Goal: Task Accomplishment & Management: Manage account settings

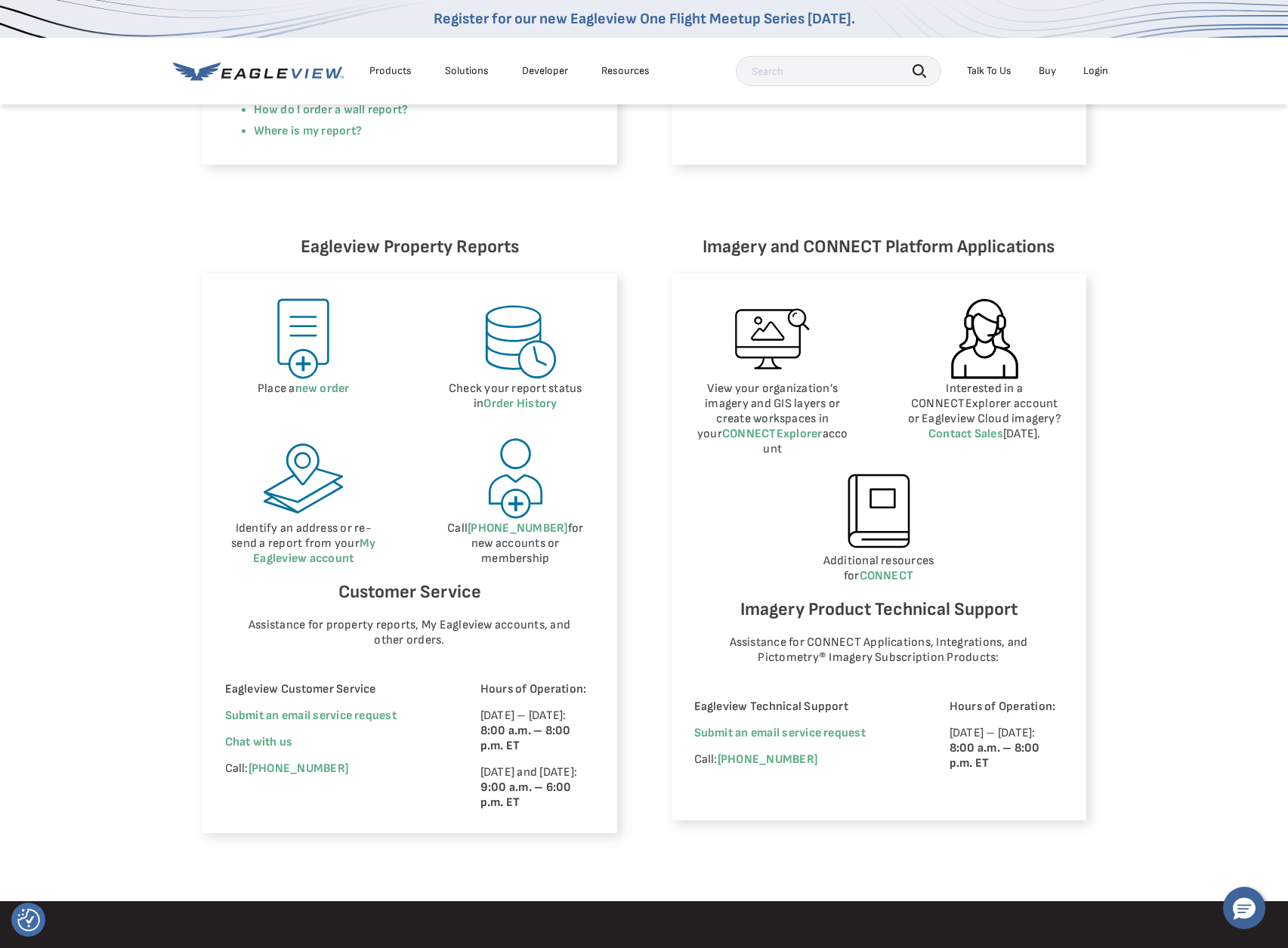
scroll to position [529, 0]
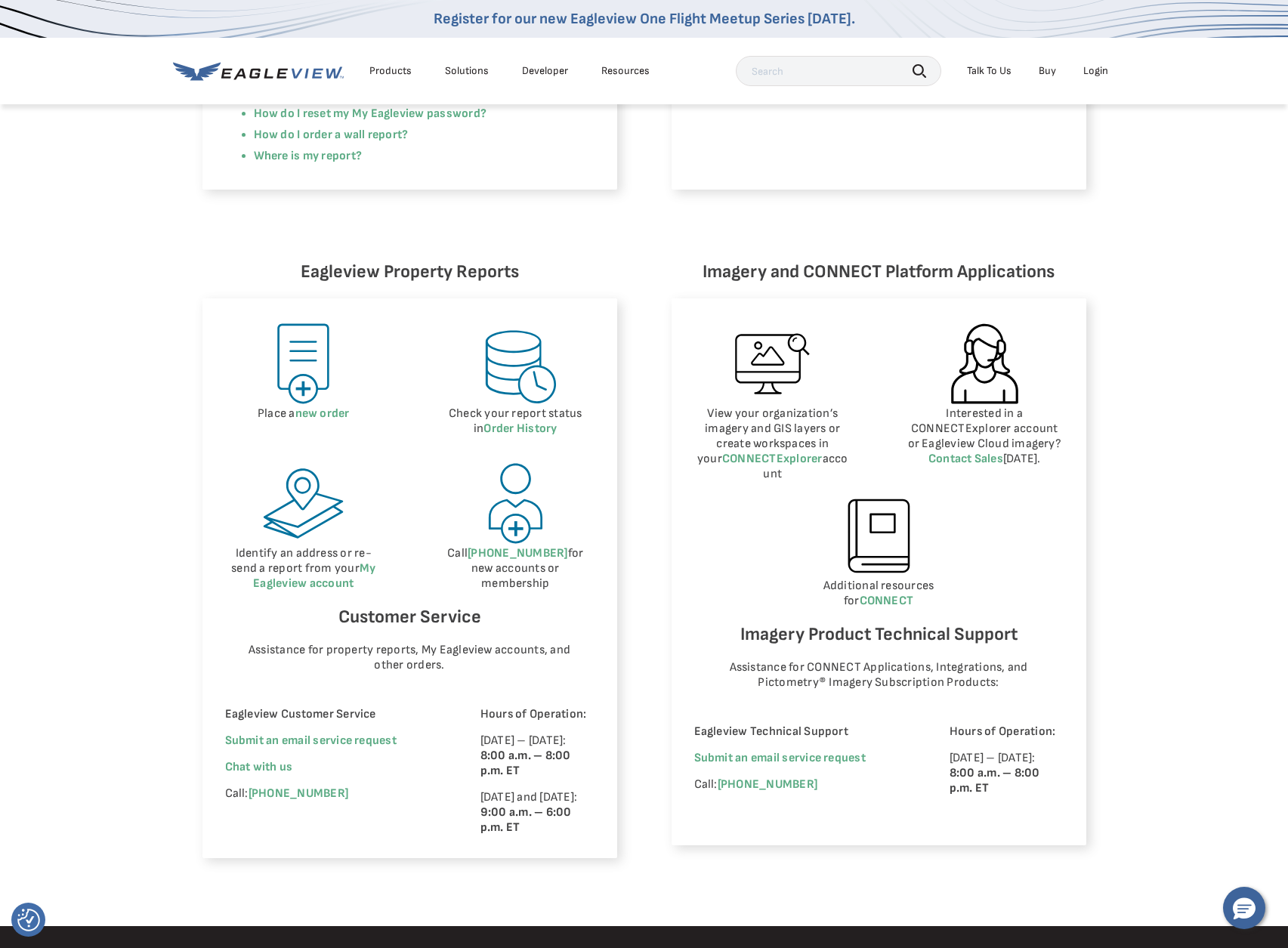
click at [1103, 70] on div "Login" at bounding box center [1096, 71] width 25 height 14
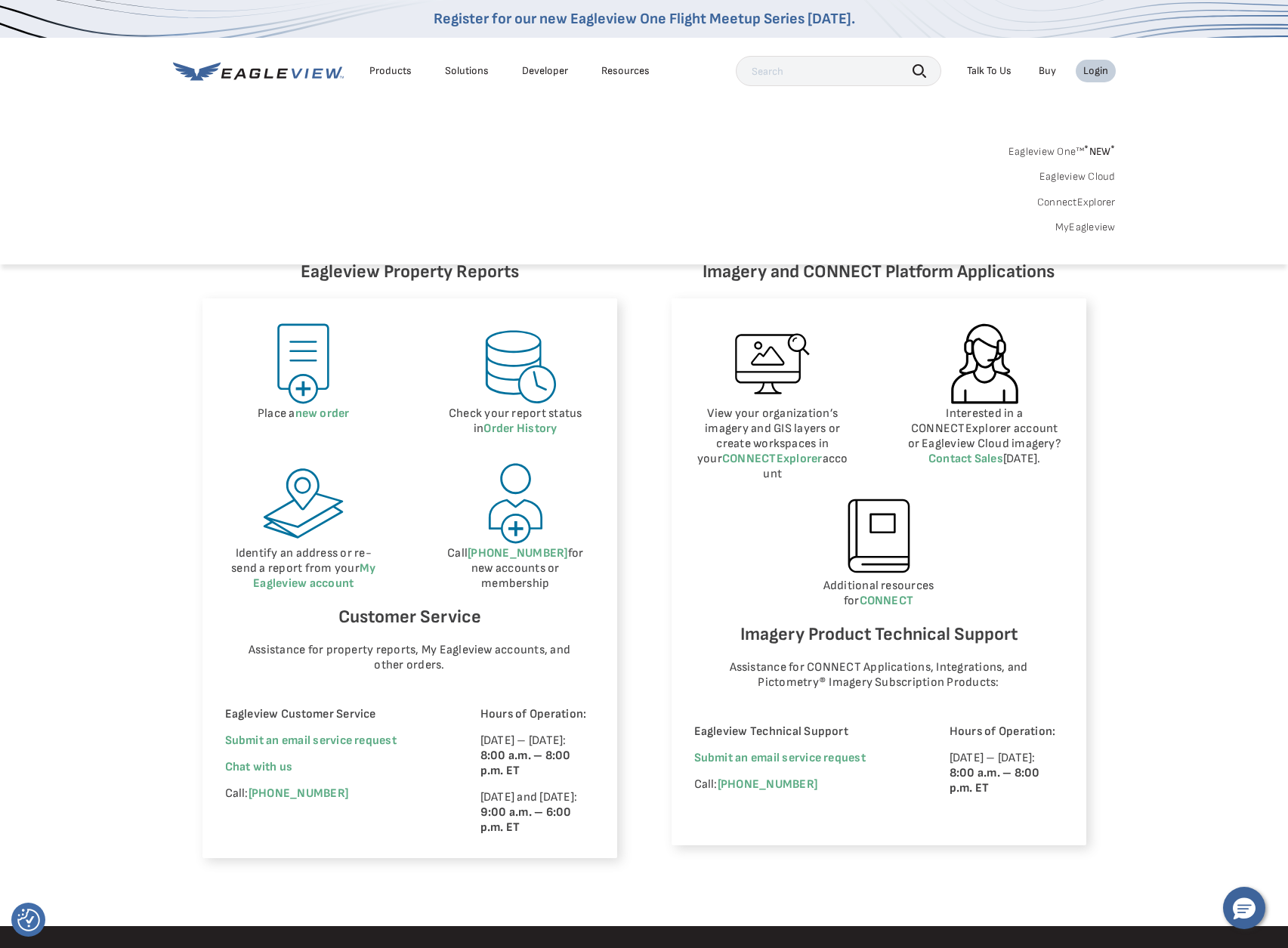
click at [1078, 153] on link "Eagleview One™ * NEW *" at bounding box center [1063, 149] width 107 height 18
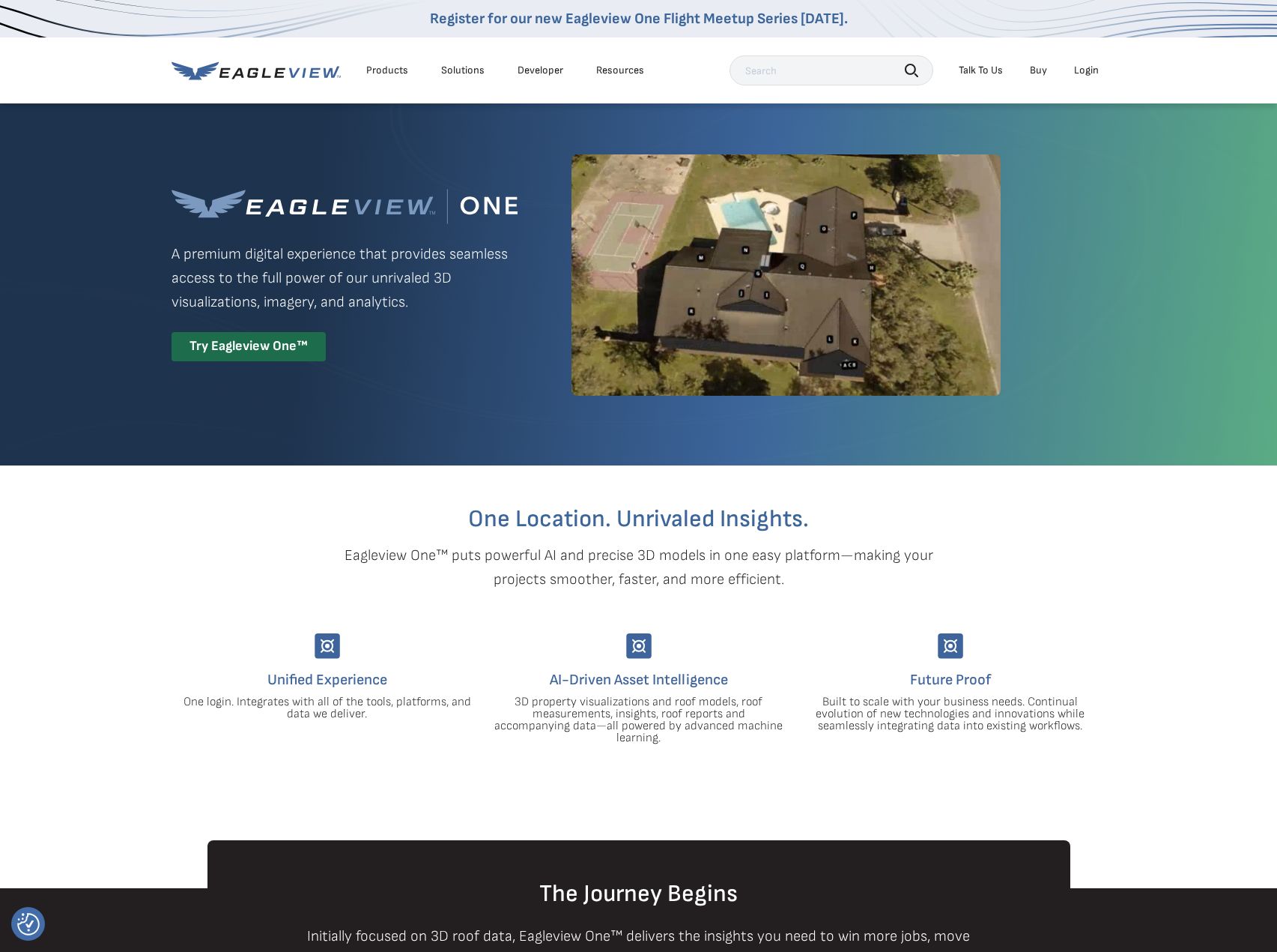
click at [1082, 62] on li "Login" at bounding box center [1086, 71] width 39 height 23
click at [1080, 74] on div "Login" at bounding box center [1086, 71] width 25 height 14
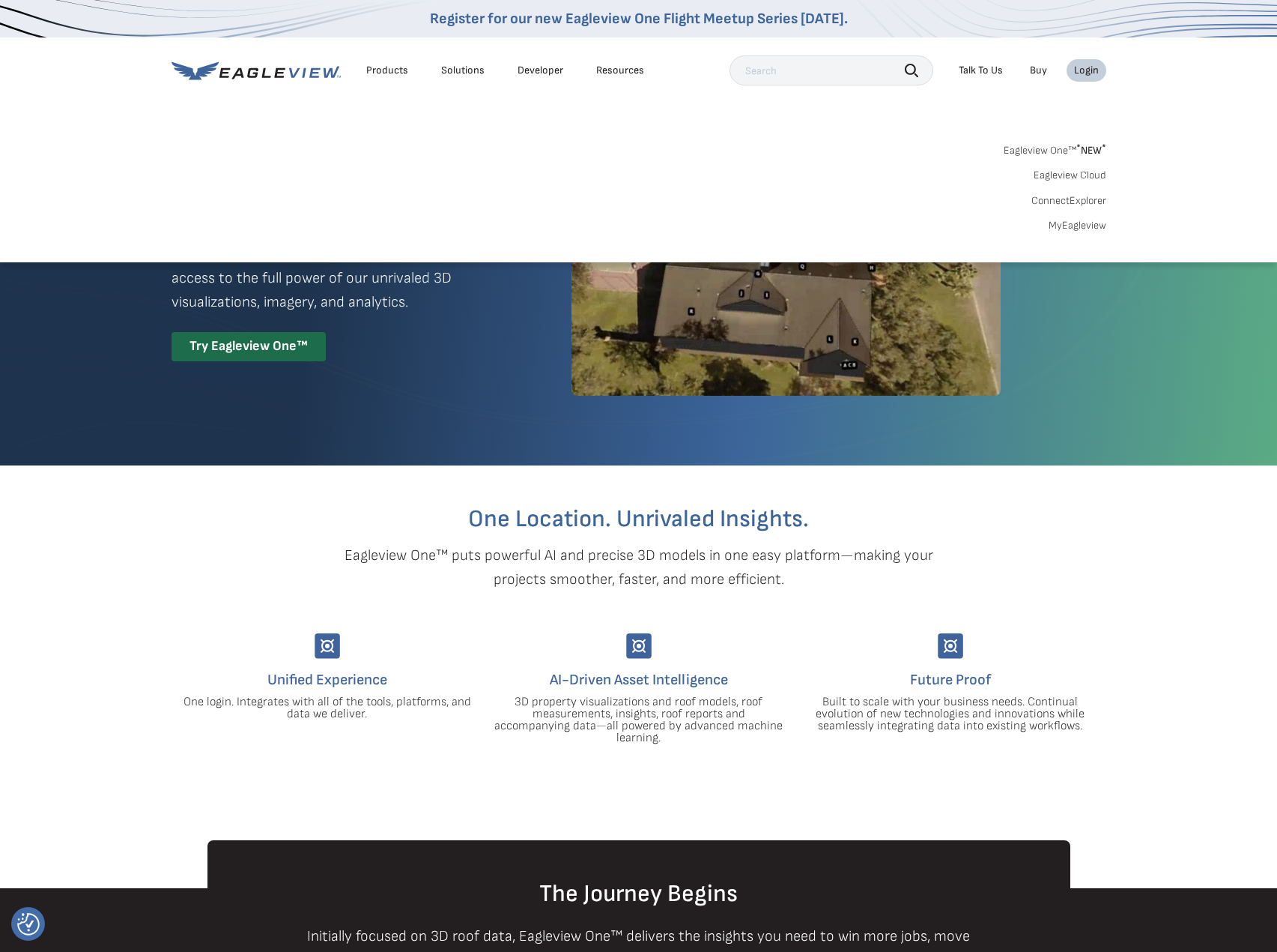
click at [1097, 148] on span "* NEW *" at bounding box center [1091, 150] width 30 height 13
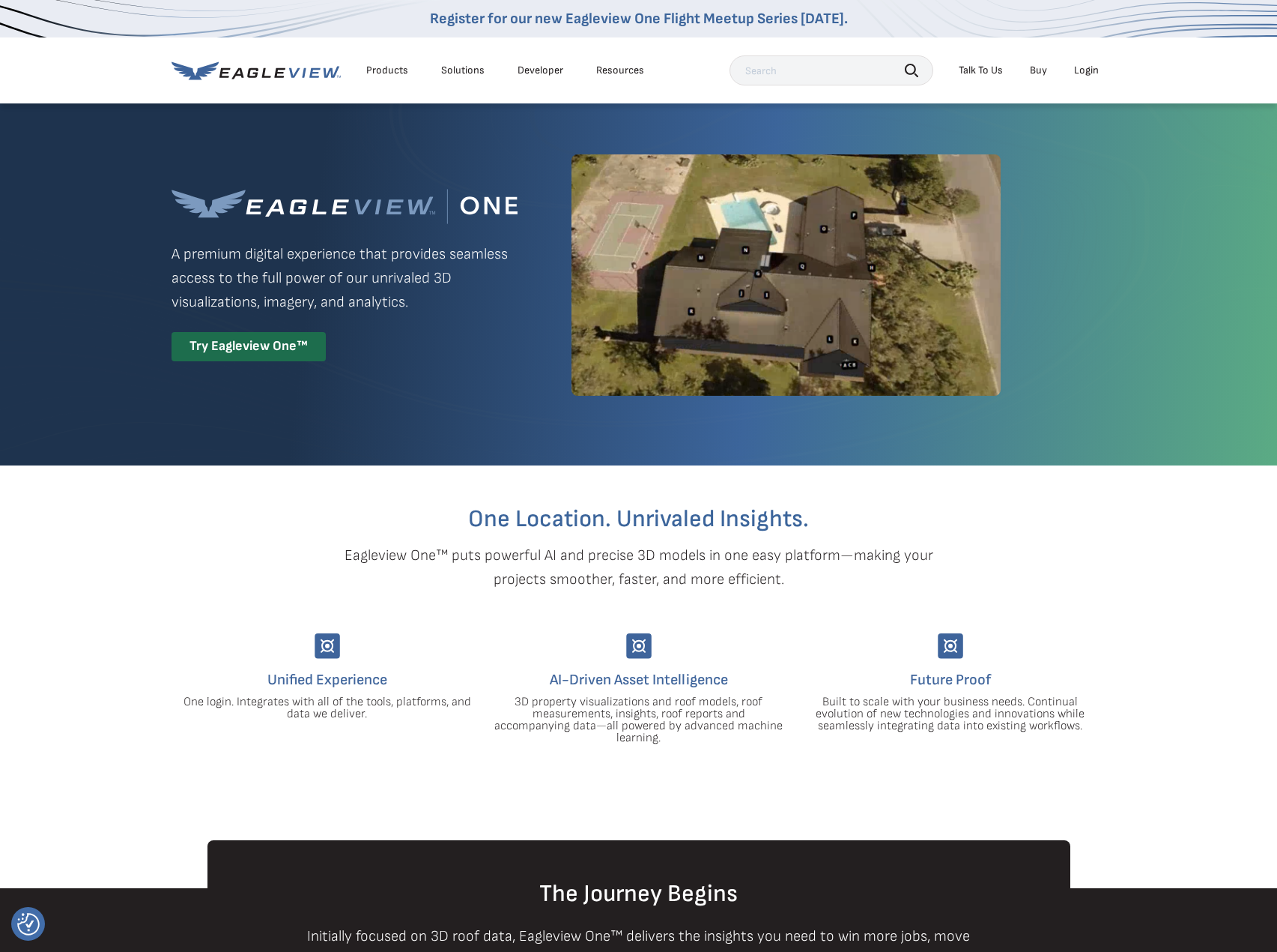
click at [1088, 81] on li "Login" at bounding box center [1086, 71] width 39 height 23
click at [1088, 66] on div "Login" at bounding box center [1086, 71] width 25 height 14
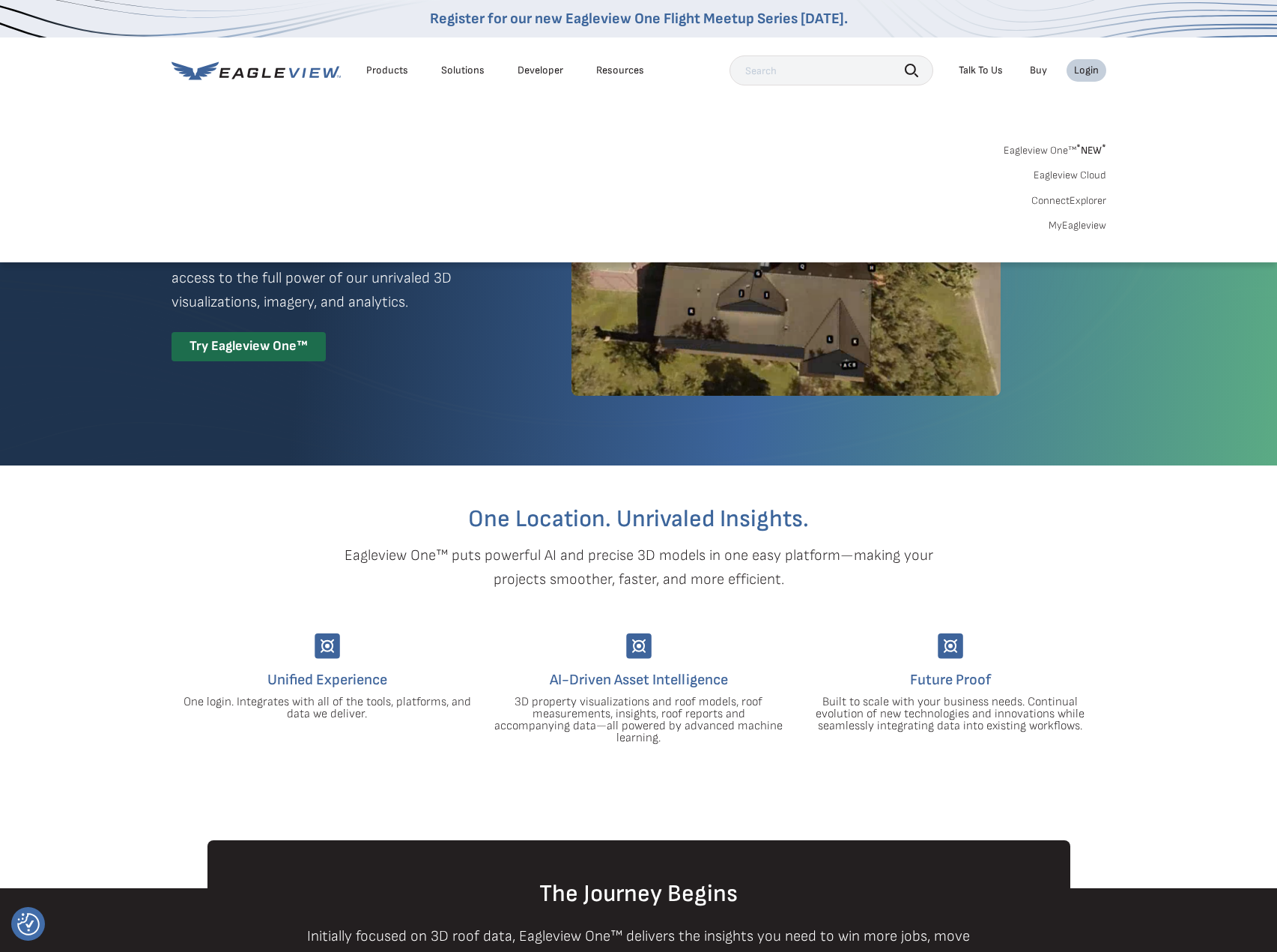
click at [1072, 227] on link "MyEagleview" at bounding box center [1077, 225] width 58 height 14
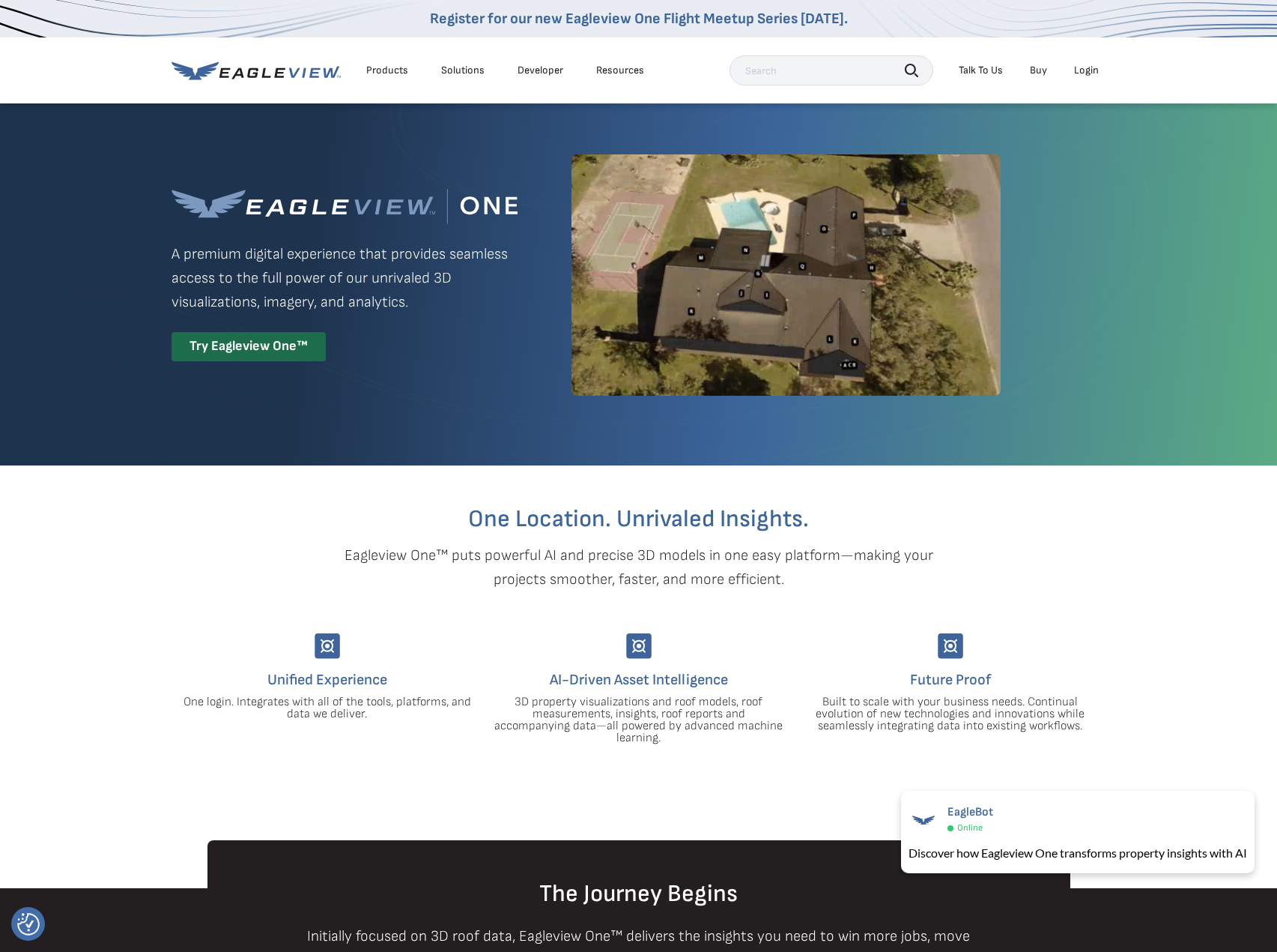
click at [1079, 69] on div "Login" at bounding box center [1086, 71] width 25 height 14
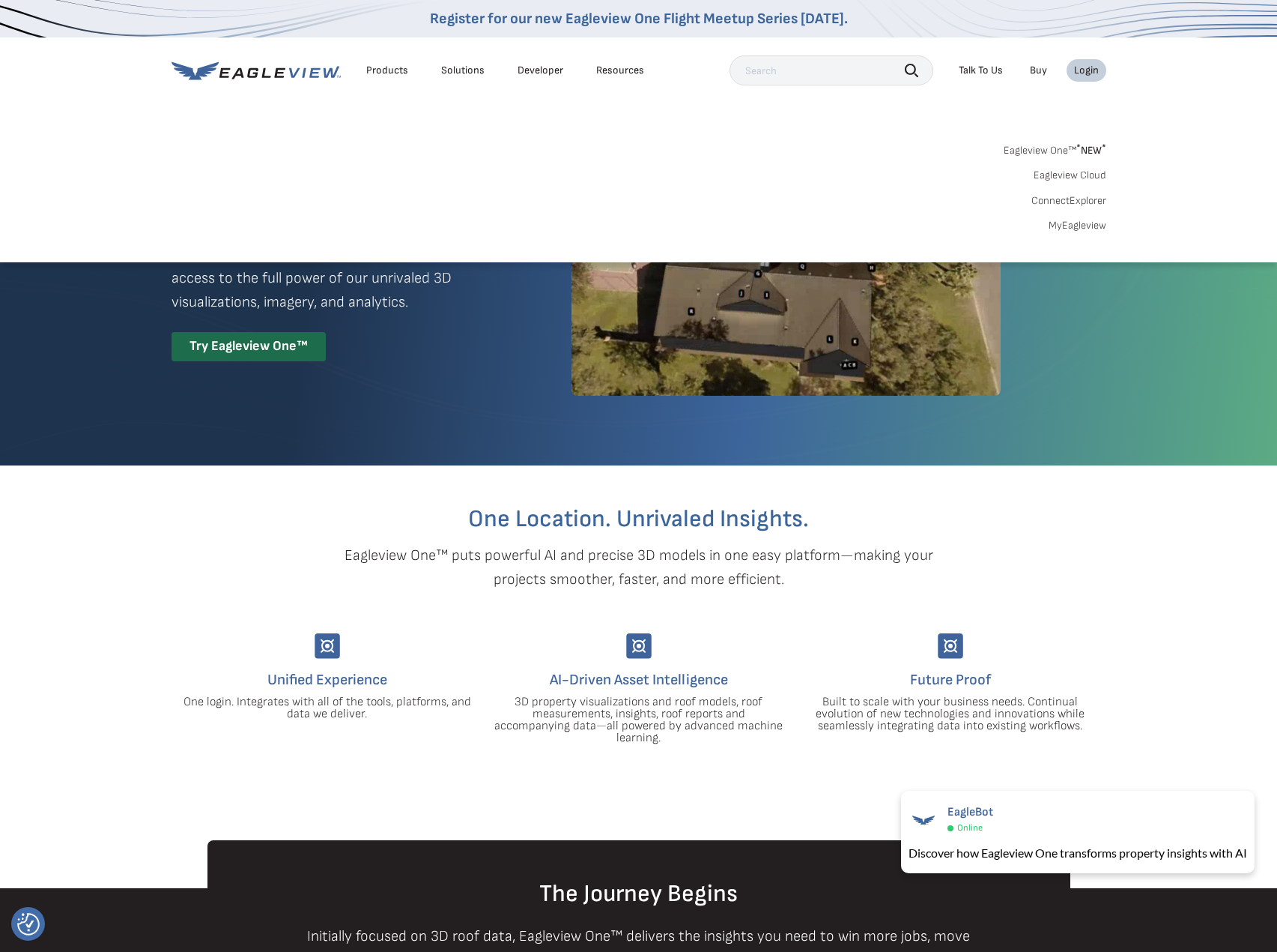
click at [1076, 228] on link "MyEagleview" at bounding box center [1077, 225] width 58 height 14
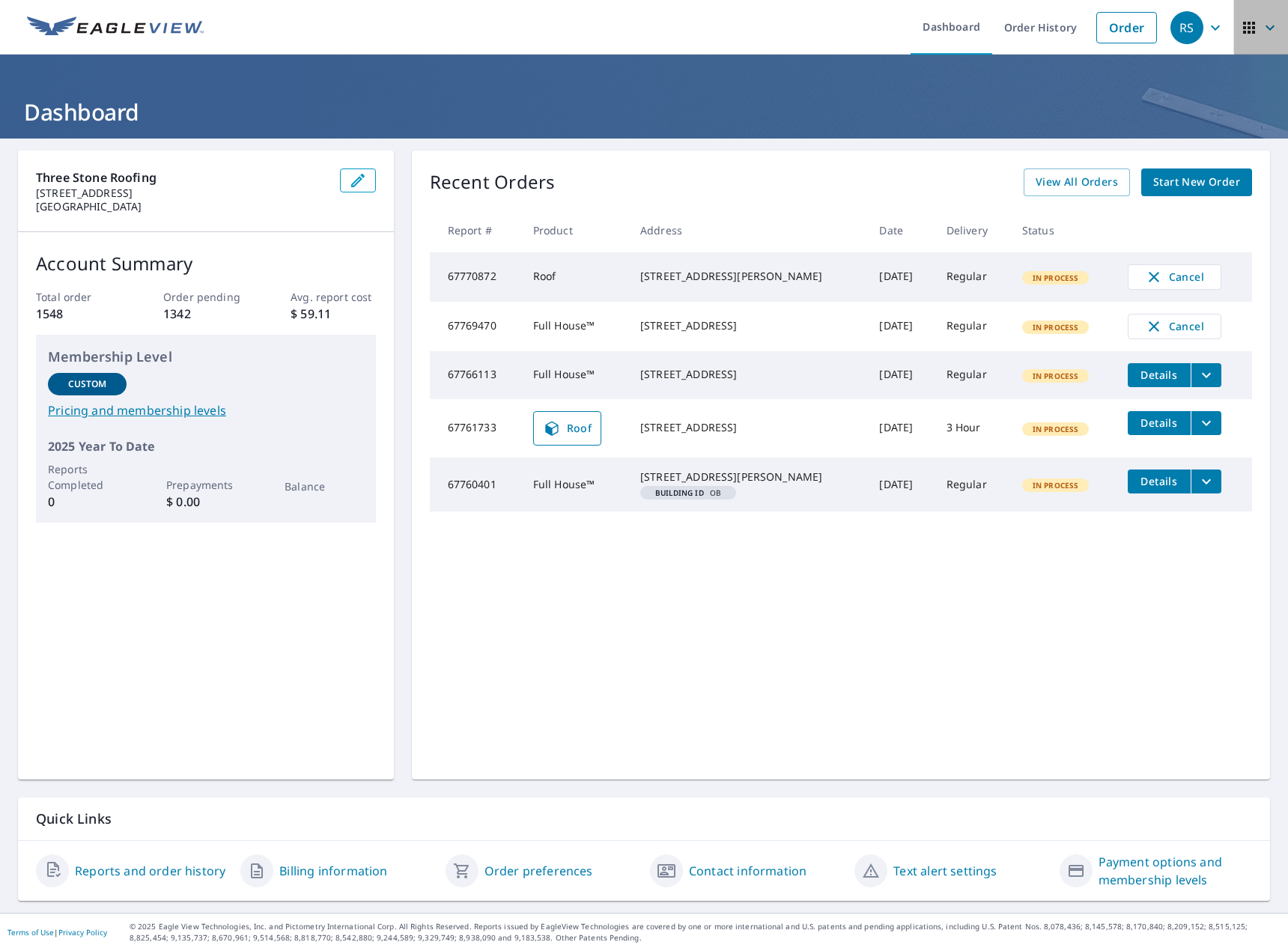
click at [1243, 28] on icon "button" at bounding box center [1249, 27] width 12 height 12
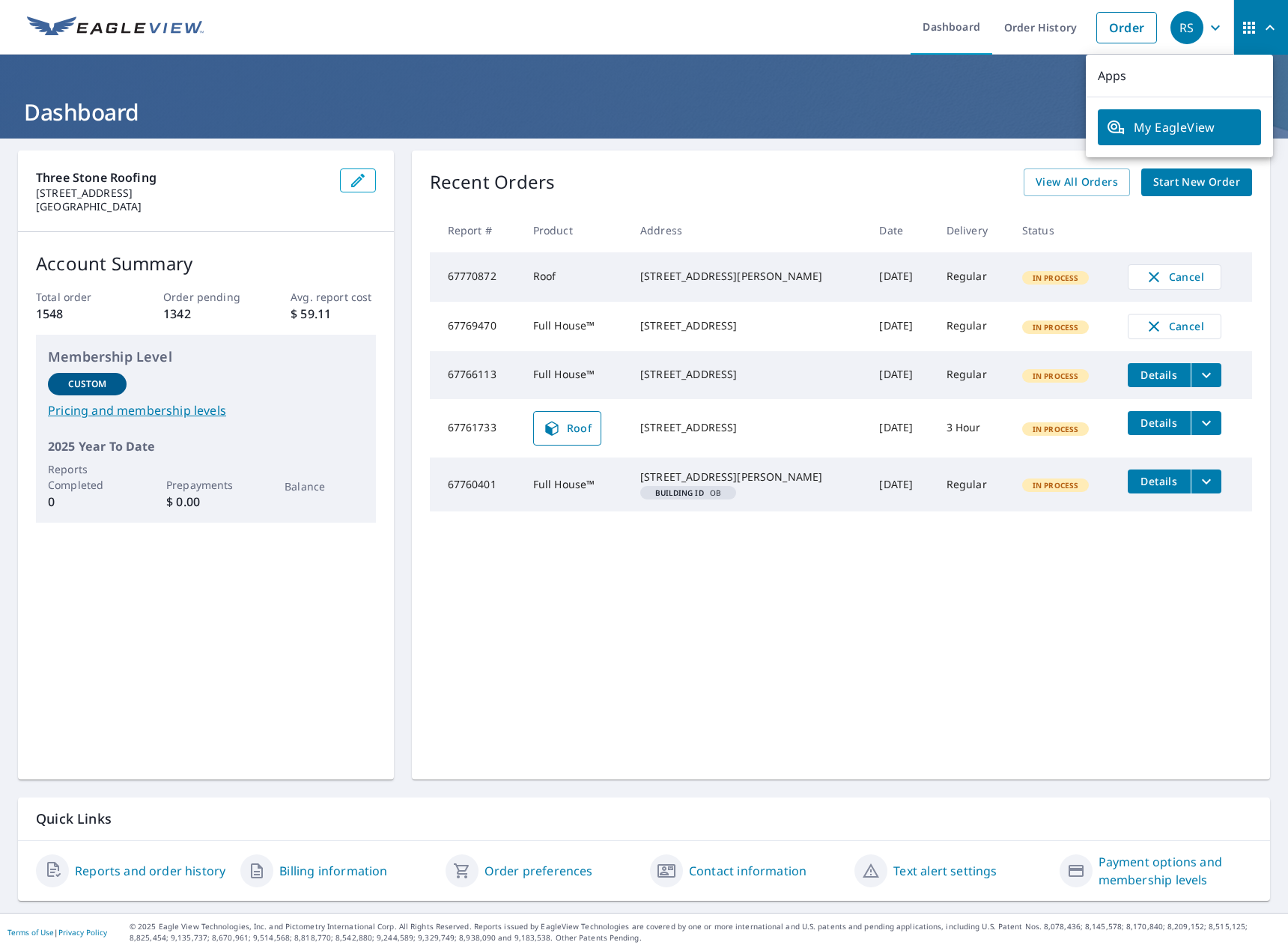
click at [1243, 28] on icon "button" at bounding box center [1249, 27] width 12 height 12
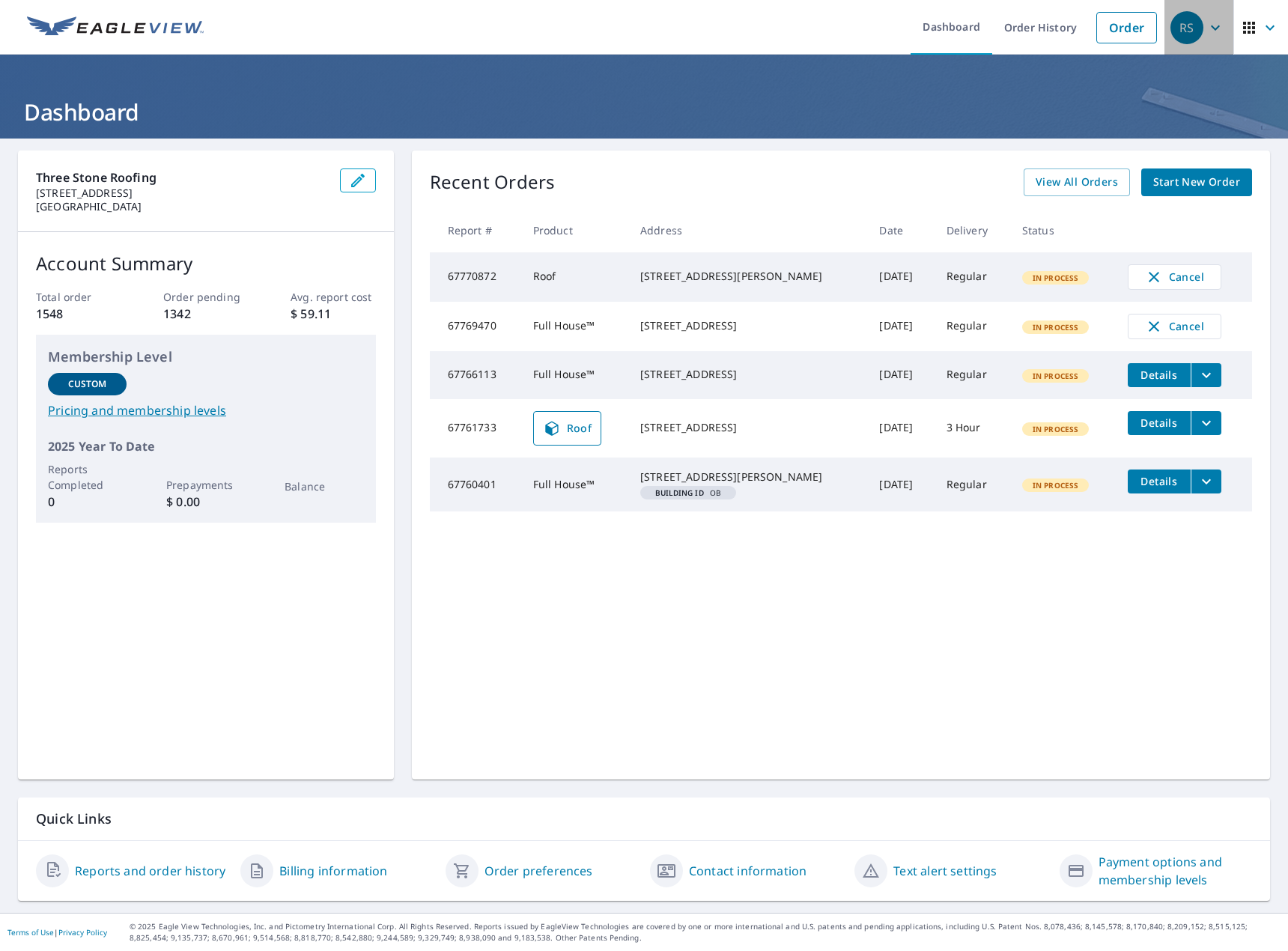
click at [1207, 27] on icon "button" at bounding box center [1216, 27] width 18 height 18
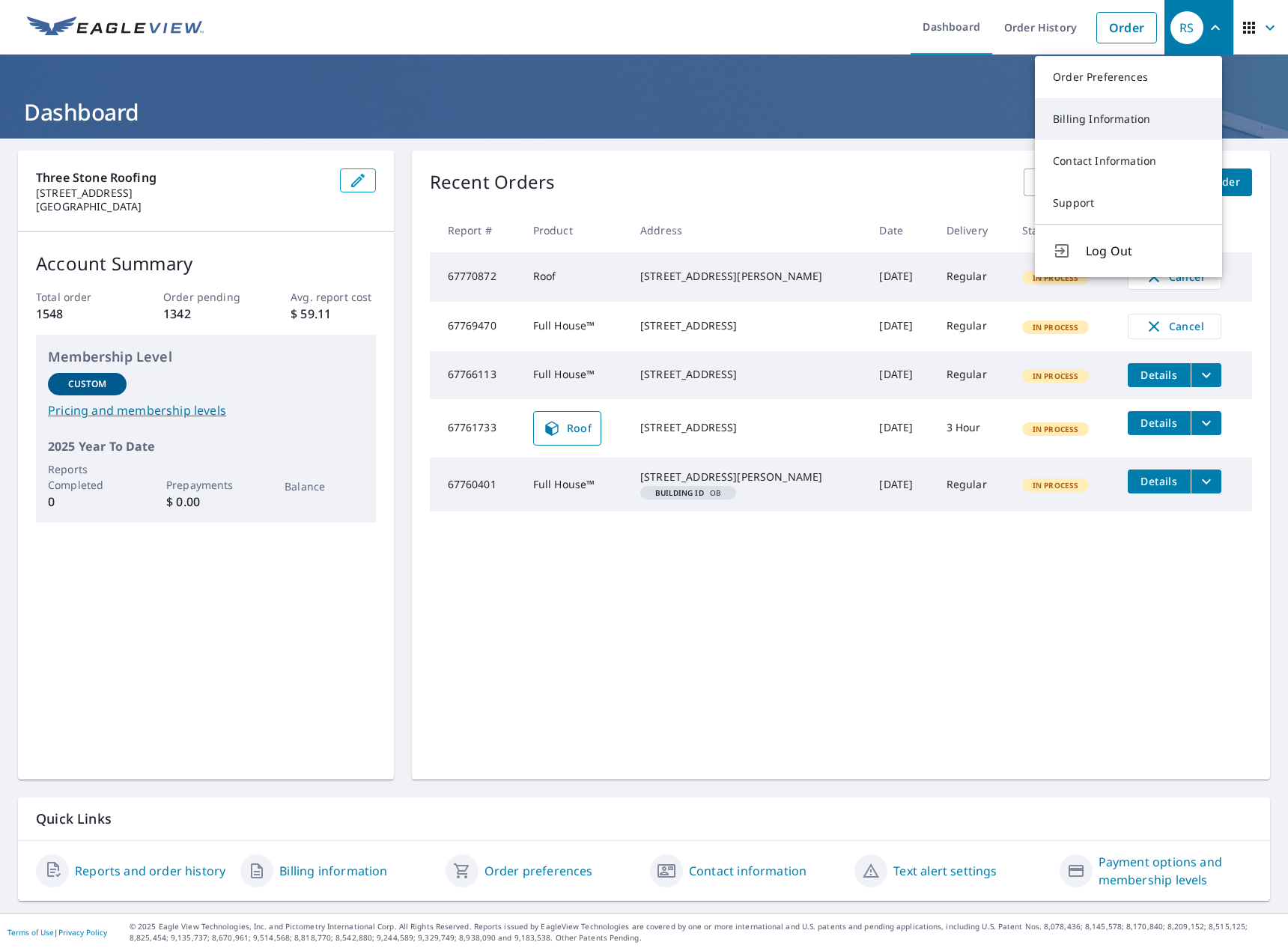
click at [1088, 109] on link "Billing Information" at bounding box center [1128, 119] width 187 height 42
